Goal: Task Accomplishment & Management: Use online tool/utility

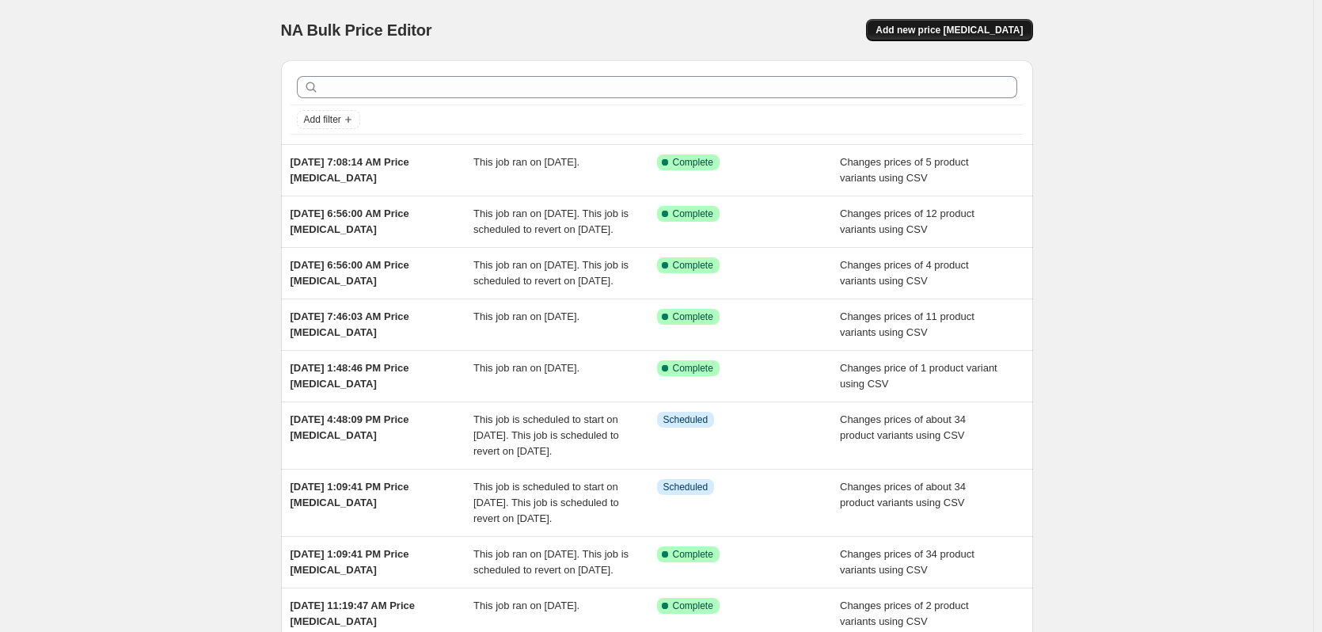
click at [958, 27] on span "Add new price [MEDICAL_DATA]" at bounding box center [949, 30] width 147 height 13
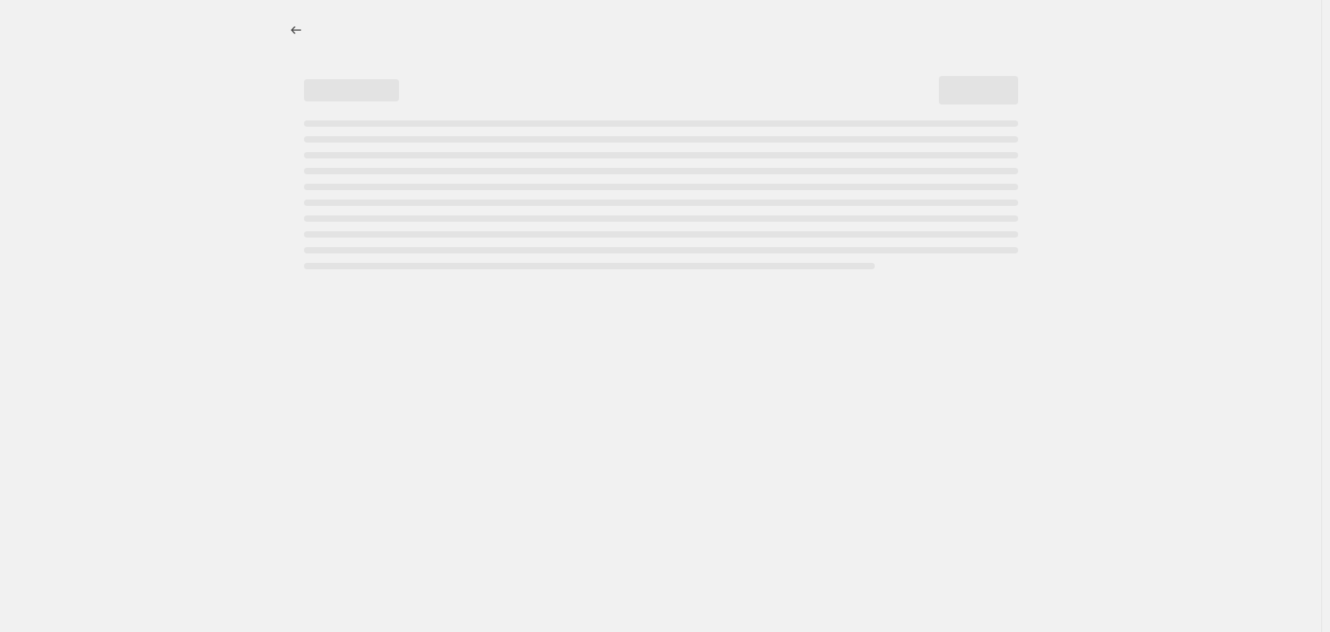
select select "percentage"
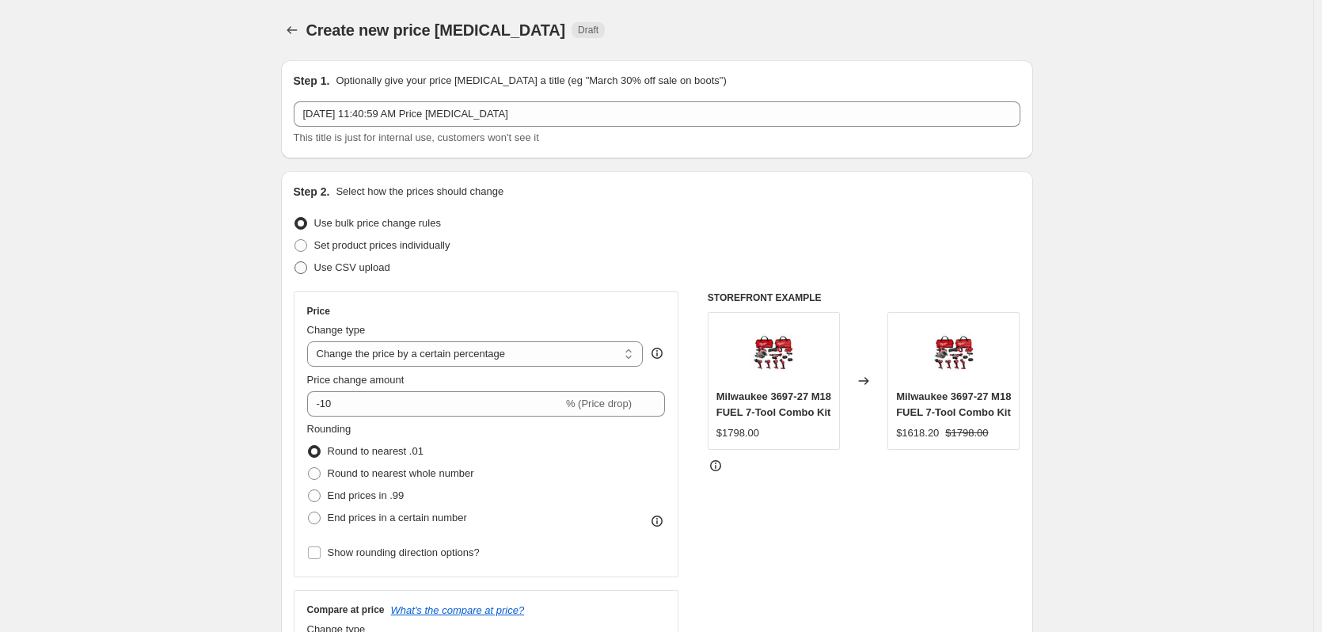
click at [359, 264] on span "Use CSV upload" at bounding box center [352, 267] width 76 height 12
click at [295, 262] on input "Use CSV upload" at bounding box center [295, 261] width 1 height 1
radio input "true"
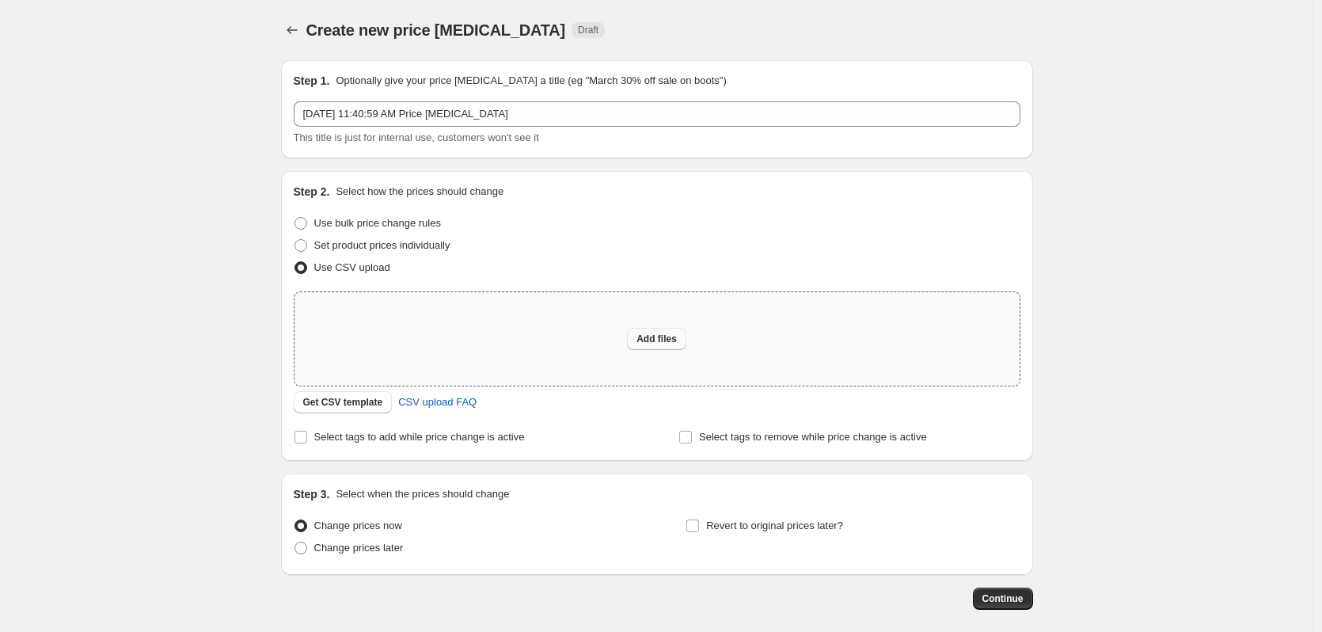
click at [649, 340] on span "Add files" at bounding box center [657, 339] width 40 height 13
type input "C:\fakepath\csv_template 1.csv"
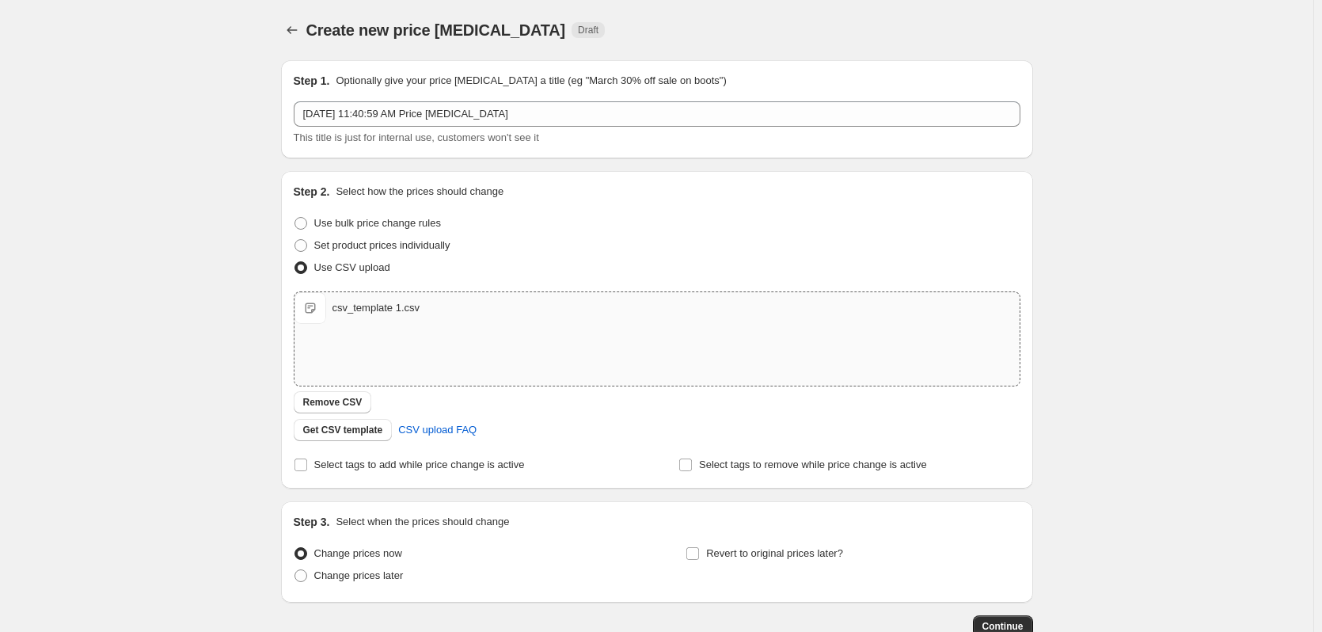
scroll to position [102, 0]
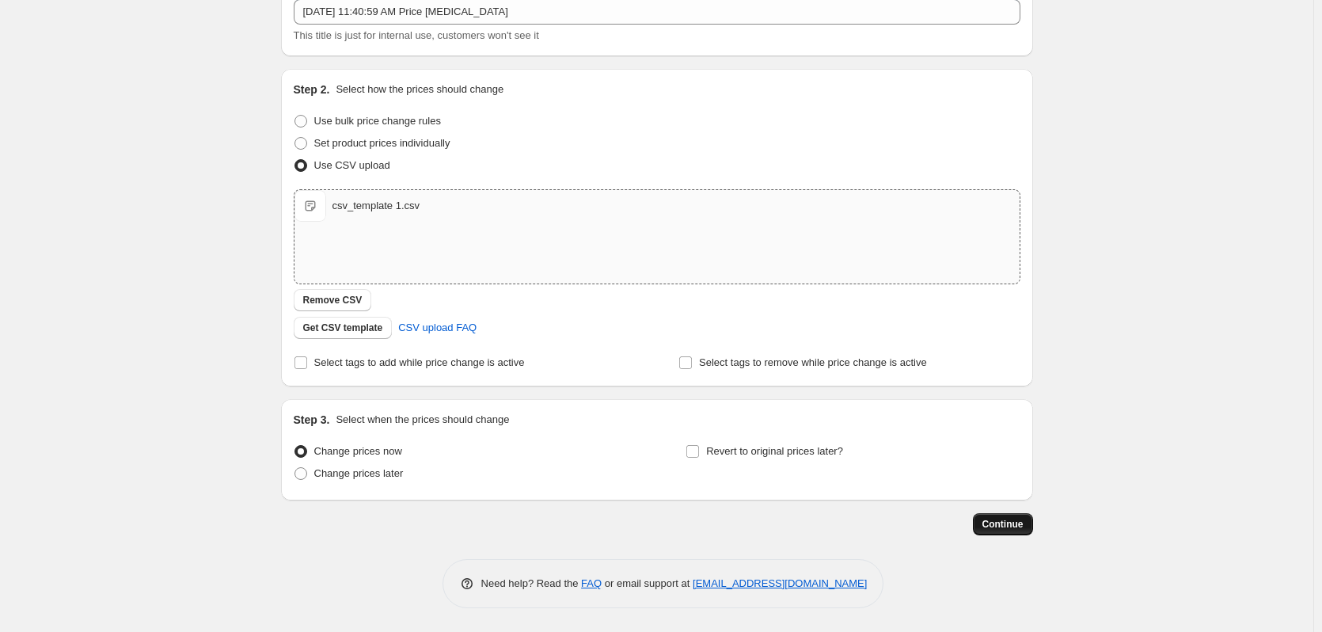
click at [1003, 522] on span "Continue" at bounding box center [1003, 524] width 41 height 13
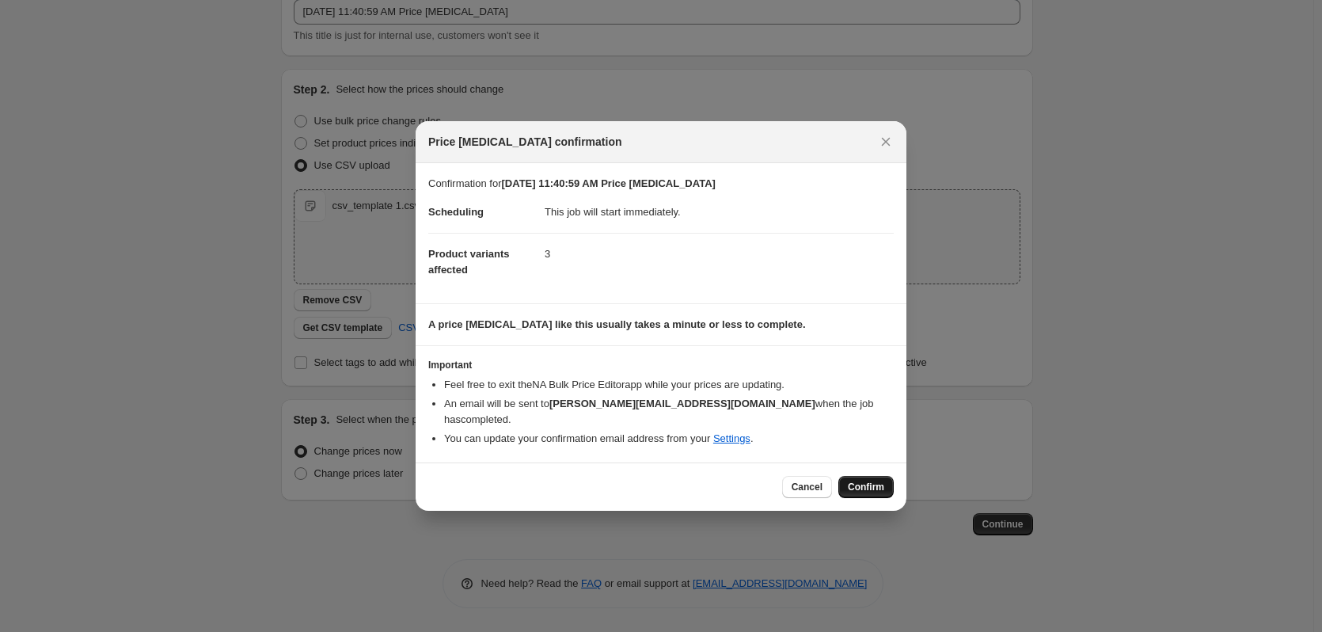
click at [865, 481] on span "Confirm" at bounding box center [866, 487] width 36 height 13
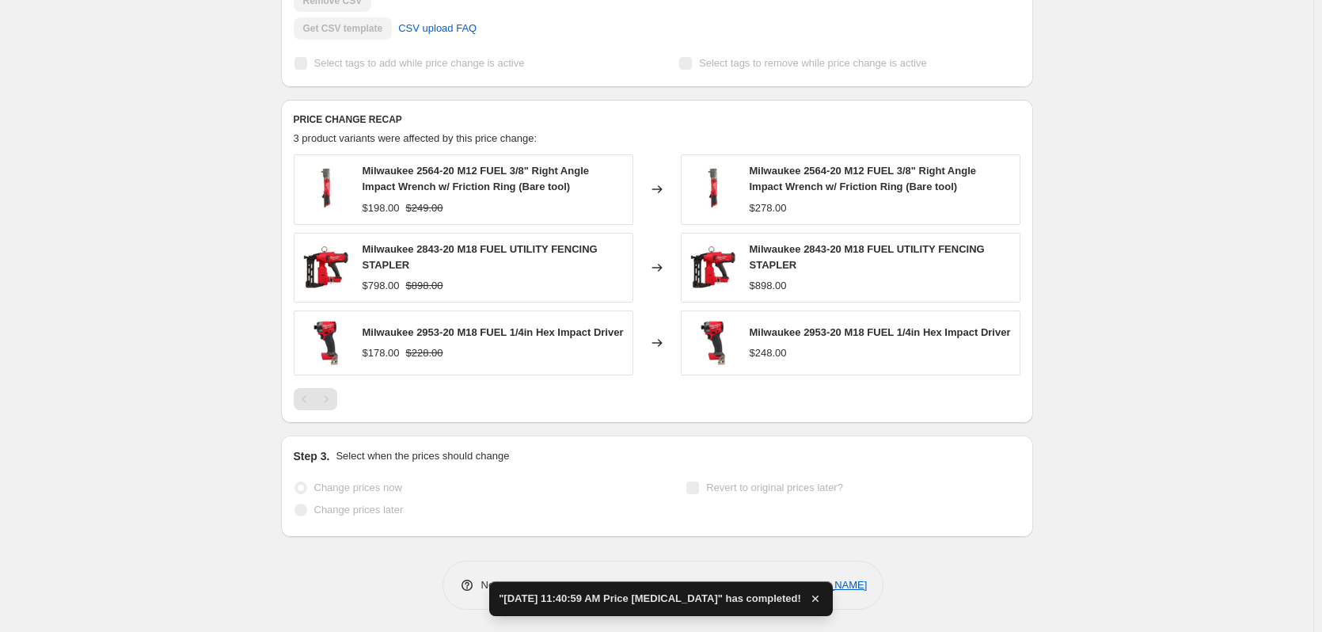
scroll to position [558, 0]
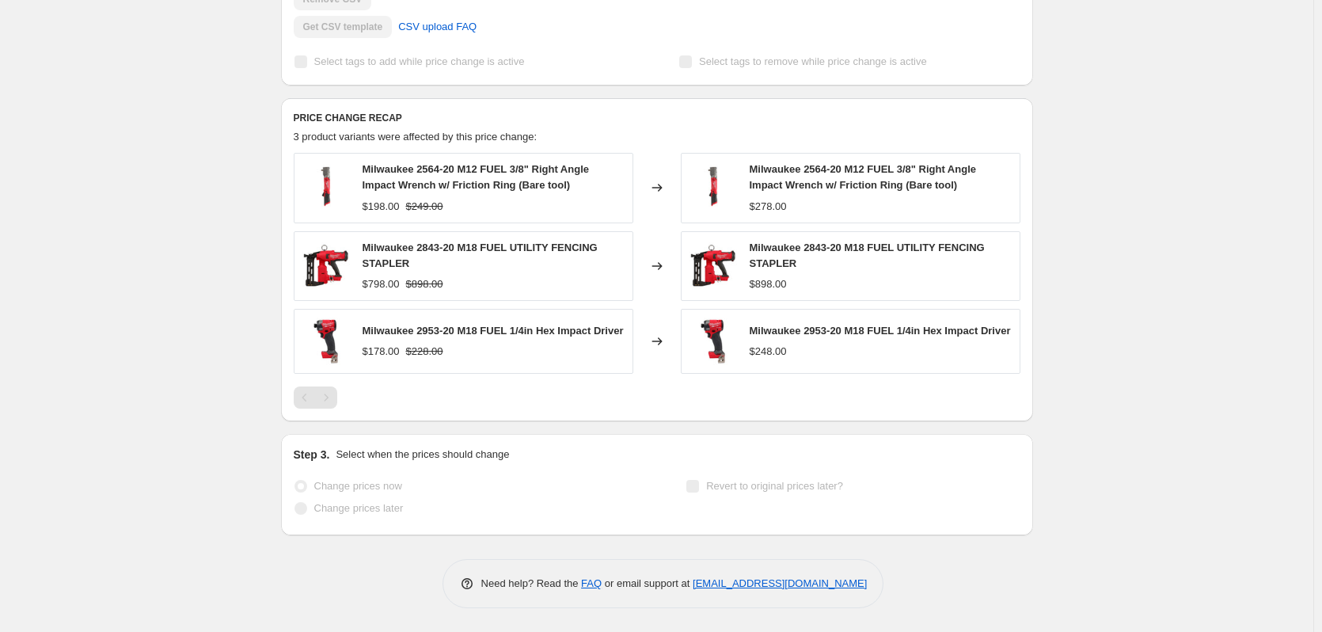
drag, startPoint x: 431, startPoint y: 320, endPoint x: 420, endPoint y: 319, distance: 11.1
click at [431, 325] on span "Milwaukee 2953-20 M18 FUEL 1/4in Hex Impact Driver" at bounding box center [493, 331] width 261 height 12
click at [382, 325] on span "Milwaukee 2953-20 M18 FUEL 1/4in Hex Impact Driver" at bounding box center [493, 331] width 261 height 12
drag, startPoint x: 382, startPoint y: 319, endPoint x: 460, endPoint y: 321, distance: 78.4
click at [460, 325] on span "Milwaukee 2953-20 M18 FUEL 1/4in Hex Impact Driver" at bounding box center [493, 331] width 261 height 12
